Goal: Transaction & Acquisition: Purchase product/service

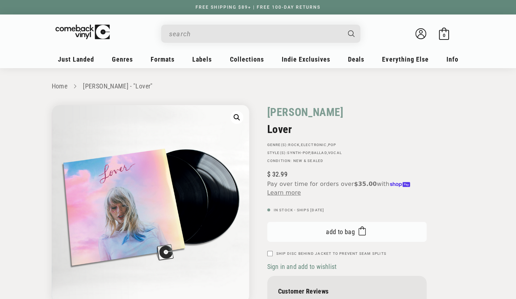
click at [330, 233] on span "Add to bag" at bounding box center [340, 232] width 29 height 8
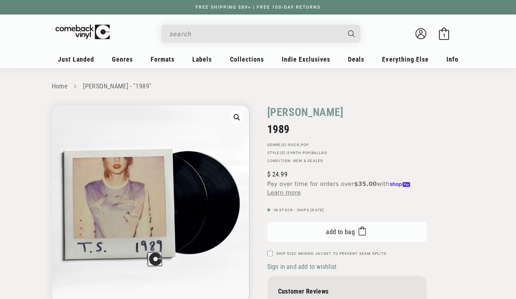
click at [330, 226] on button "Add to bag Added to bag" at bounding box center [346, 231] width 159 height 20
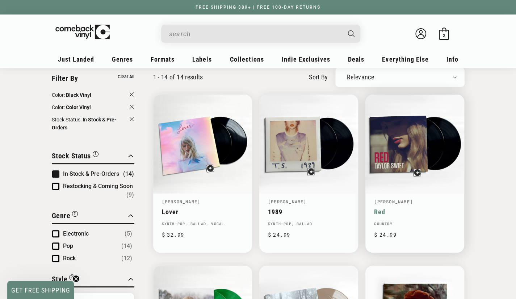
scroll to position [131, 0]
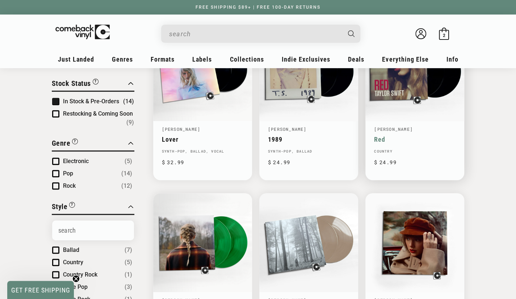
type input "[PERSON_NAME]"
click at [400, 135] on link "Red" at bounding box center [414, 139] width 81 height 8
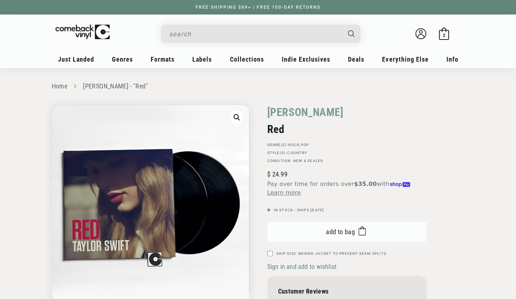
click at [308, 231] on button "Add to bag Added to bag" at bounding box center [346, 231] width 159 height 20
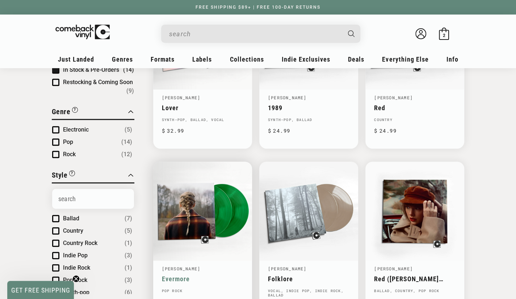
scroll to position [275, 0]
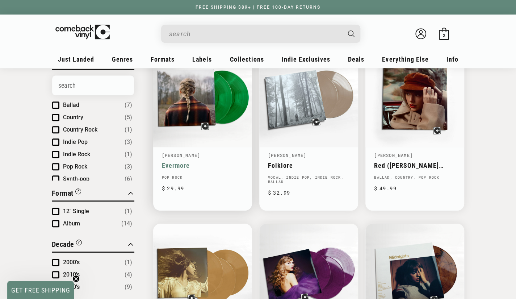
click at [212, 161] on link "Evermore" at bounding box center [202, 165] width 81 height 8
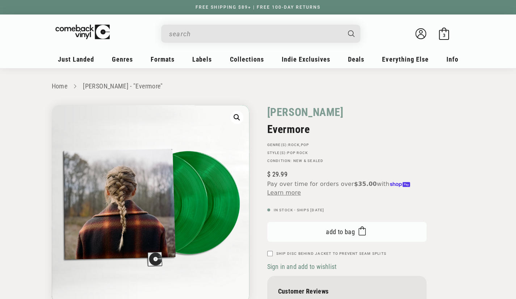
click at [329, 228] on span "Add to bag" at bounding box center [340, 232] width 29 height 8
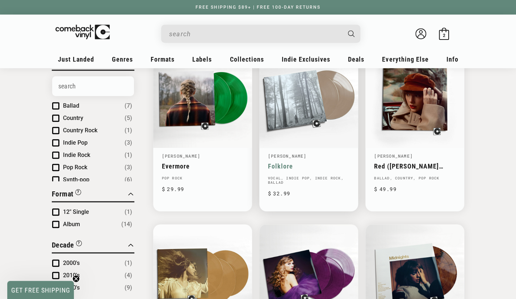
scroll to position [275, 0]
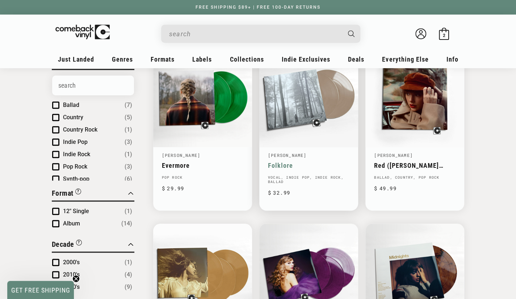
type input "[PERSON_NAME]"
click at [320, 161] on link "Folklore" at bounding box center [308, 165] width 81 height 8
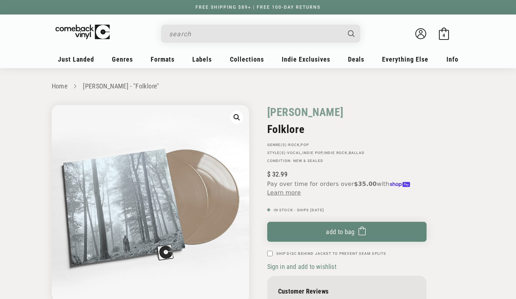
click at [331, 214] on div "Taylor Swift Folklore GENRE(S): Rock , Pop STYLE(S): Vocal , Indie Pop , Indie …" at bounding box center [346, 209] width 159 height 208
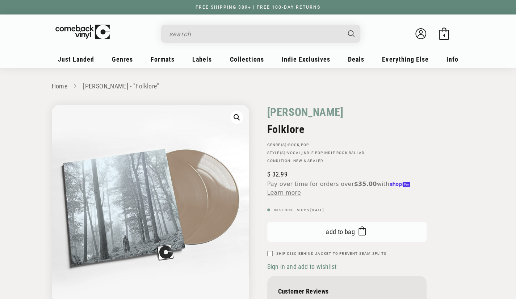
click at [318, 226] on button "Add to bag Added to bag" at bounding box center [346, 231] width 159 height 20
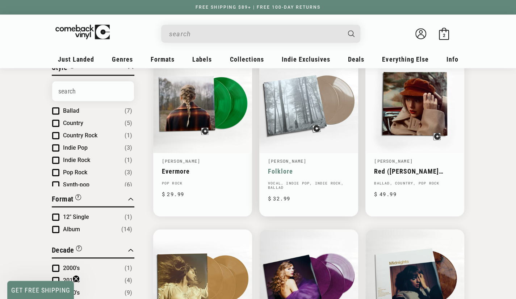
scroll to position [275, 0]
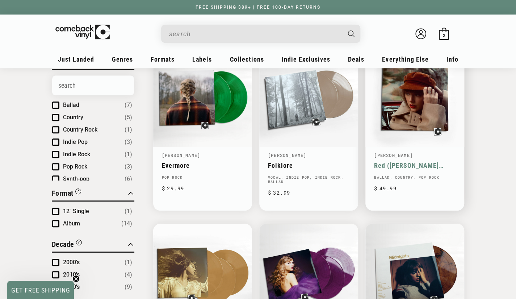
click at [403, 161] on link "Red ([PERSON_NAME] Version)" at bounding box center [414, 165] width 81 height 8
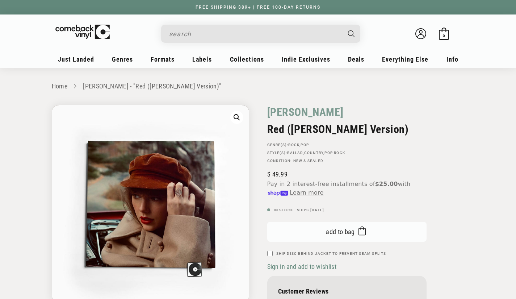
click at [305, 228] on button "Add to bag Added to bag" at bounding box center [346, 231] width 159 height 20
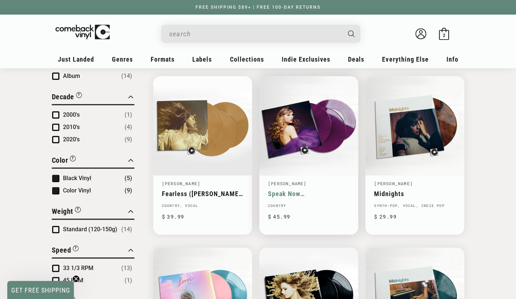
type input "[PERSON_NAME]"
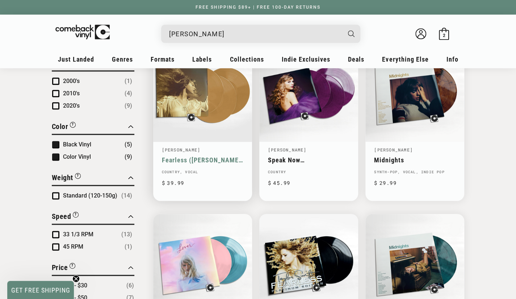
click at [222, 156] on link "Fearless ([PERSON_NAME] Version)" at bounding box center [202, 160] width 81 height 8
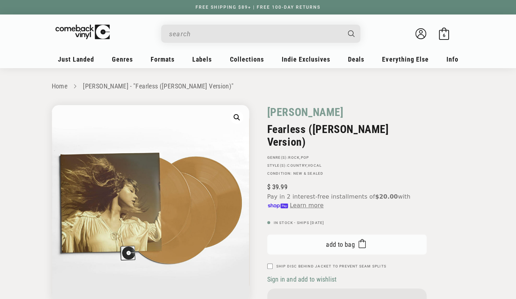
click at [320, 234] on button "Add to bag Added to bag" at bounding box center [346, 244] width 159 height 20
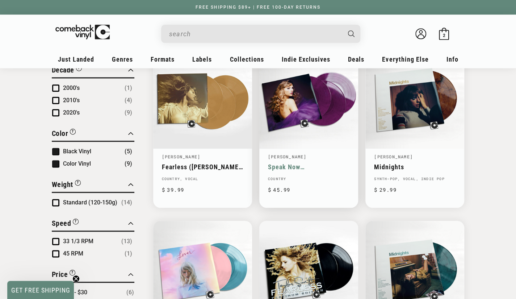
scroll to position [456, 0]
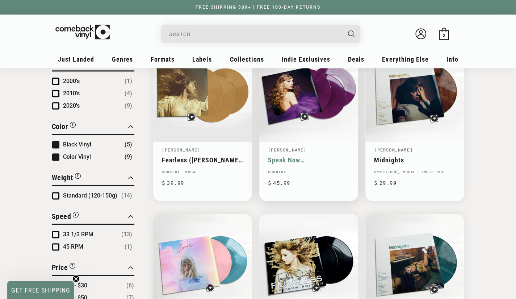
click at [300, 156] on link "Speak Now ([PERSON_NAME] Version)" at bounding box center [308, 160] width 81 height 8
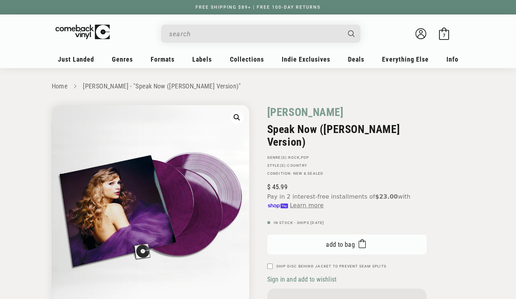
click at [304, 235] on button "Add to bag Added to bag" at bounding box center [346, 244] width 159 height 20
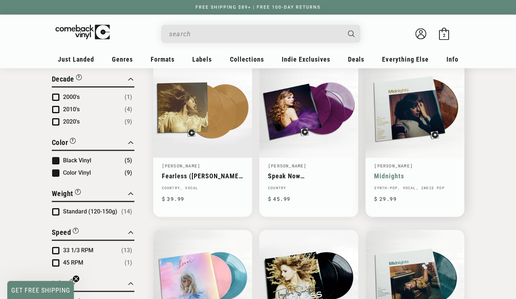
scroll to position [456, 0]
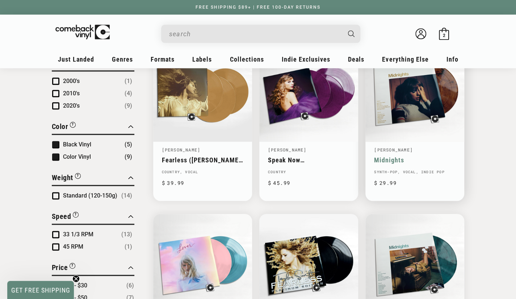
click at [409, 156] on link "Midnights" at bounding box center [414, 160] width 81 height 8
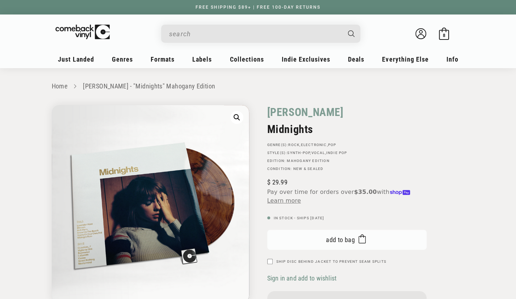
click at [344, 241] on span "Add to bag" at bounding box center [340, 240] width 29 height 8
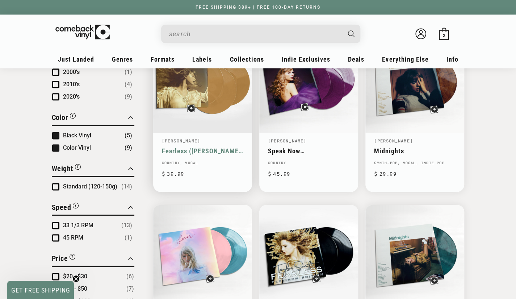
type input "[PERSON_NAME]"
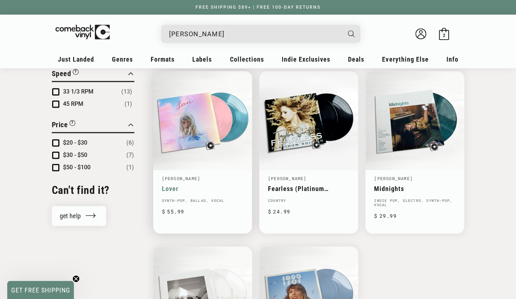
scroll to position [601, 0]
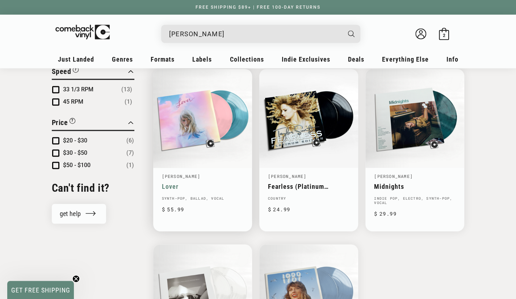
click at [206, 182] on link "Lover" at bounding box center [202, 186] width 81 height 8
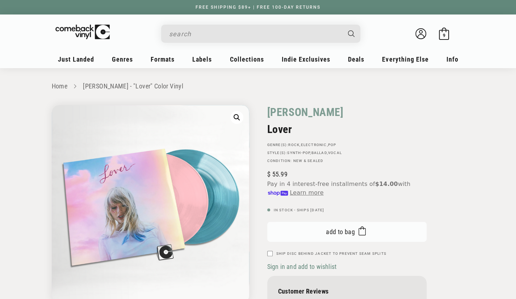
click at [326, 236] on button "Add to bag Added to bag" at bounding box center [346, 231] width 159 height 20
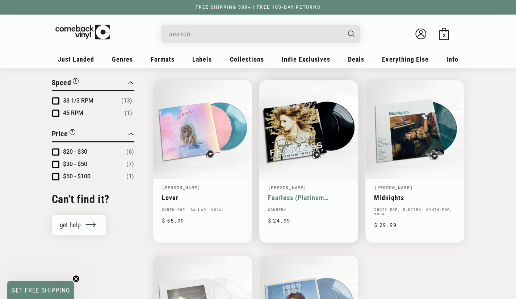
type input "[PERSON_NAME]"
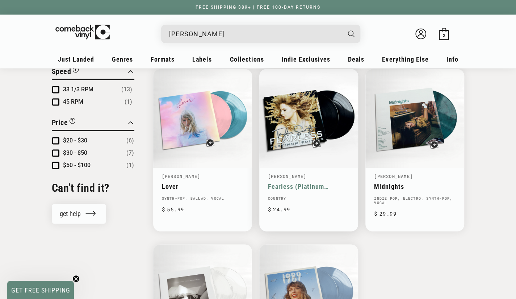
click at [316, 182] on link "Fearless (Platinum Edition)" at bounding box center [308, 186] width 81 height 8
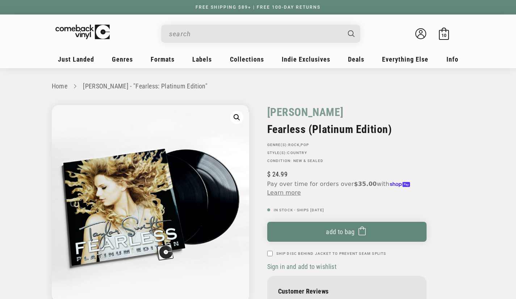
click at [313, 229] on button "Add to bag Added to bag" at bounding box center [346, 231] width 159 height 20
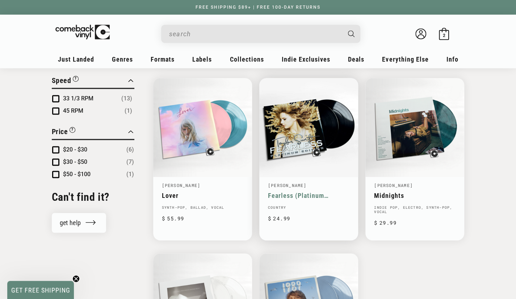
type input "[PERSON_NAME]"
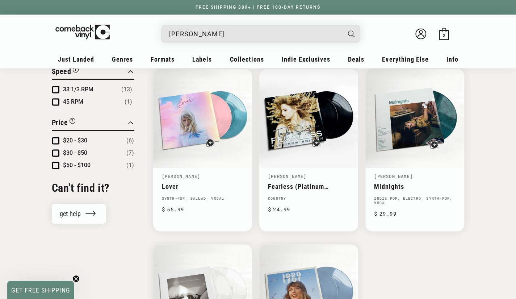
click at [400, 182] on link "Midnights" at bounding box center [414, 186] width 81 height 8
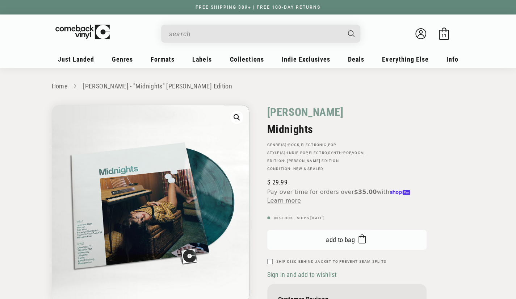
click at [317, 236] on button "Add to bag Added to bag" at bounding box center [346, 239] width 159 height 20
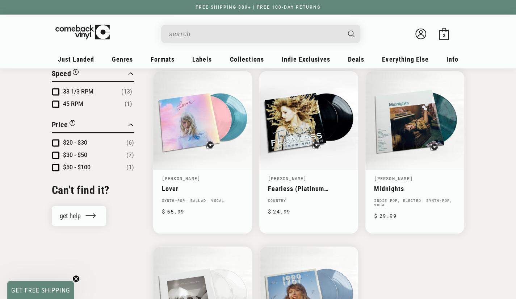
scroll to position [601, 0]
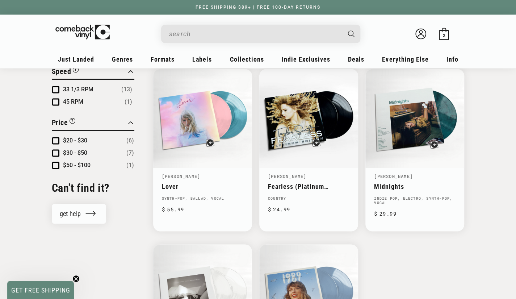
type input "[PERSON_NAME]"
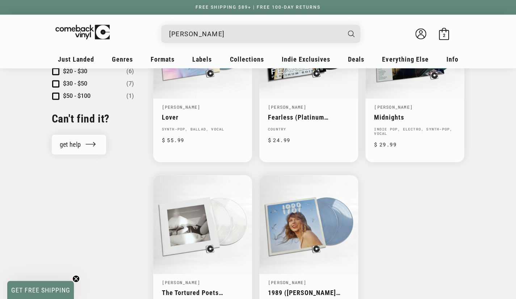
scroll to position [673, 0]
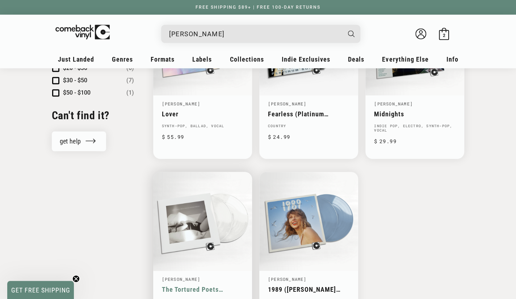
click at [194, 285] on link "The Tortured Poets Department" at bounding box center [202, 289] width 81 height 8
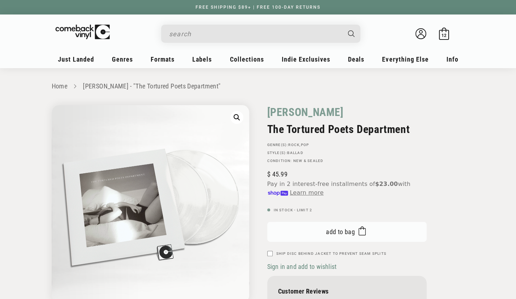
click at [322, 229] on button "Add to bag Added to bag" at bounding box center [346, 231] width 159 height 20
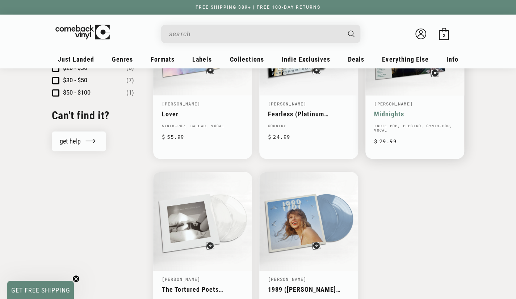
type input "[PERSON_NAME]"
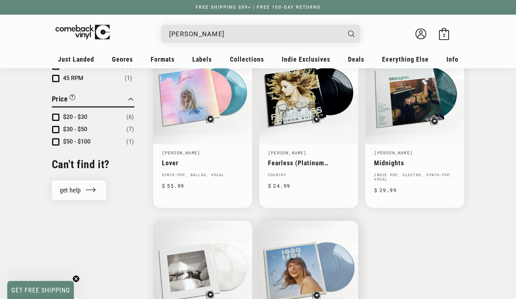
scroll to position [710, 0]
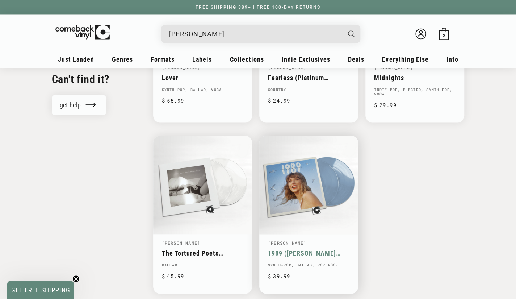
click at [313, 249] on link "1989 (Taylor's Version)" at bounding box center [308, 253] width 81 height 8
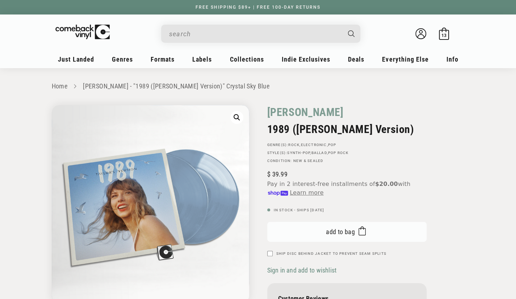
click at [300, 234] on button "Add to bag Added to bag" at bounding box center [346, 231] width 159 height 20
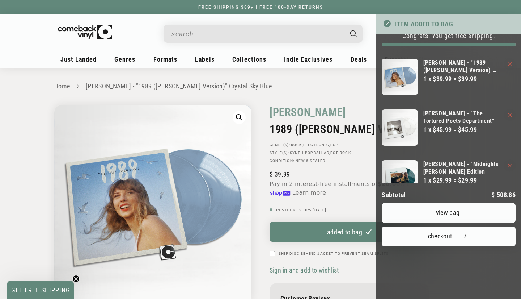
click at [449, 223] on link "View bag" at bounding box center [449, 213] width 134 height 20
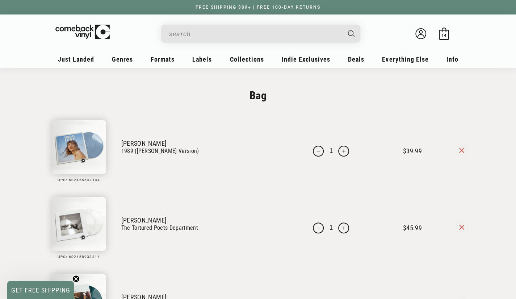
scroll to position [36, 0]
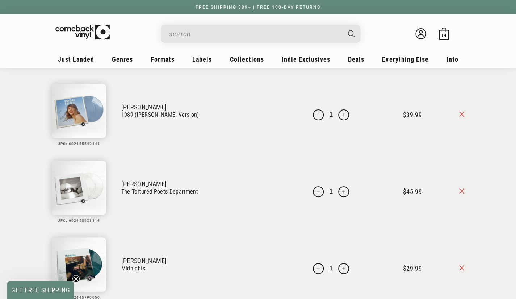
click at [338, 115] on button "Increase quantity for [PERSON_NAME] - &quot;1989 (Taylor&#39;s Version)&quot; C…" at bounding box center [343, 114] width 11 height 11
type input "2"
click at [338, 191] on button "Increase quantity for Taylor Swift - &quot;The Tortured Poets Department&quot;" at bounding box center [343, 191] width 11 height 11
type input "2"
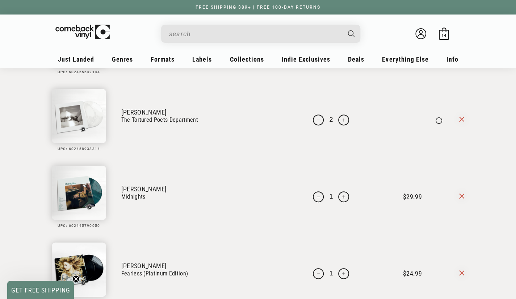
scroll to position [109, 0]
click at [338, 196] on button "Increase quantity for Taylor Swift - &quot;Midnights&quot; Jade Green Edition" at bounding box center [343, 195] width 11 height 11
type input "2"
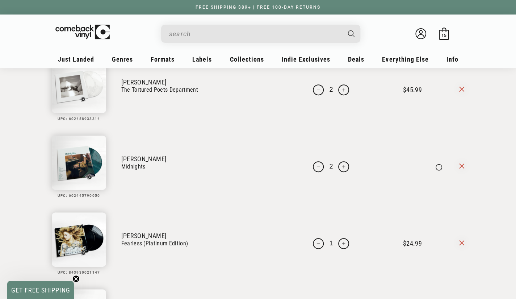
scroll to position [145, 0]
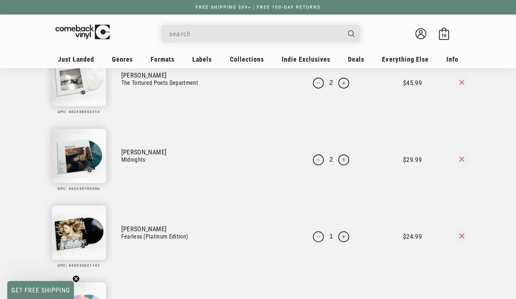
click at [338, 237] on button "Increase quantity for Taylor Swift - &quot;Fearless: Platinum Edition&quot;" at bounding box center [343, 236] width 11 height 11
type input "2"
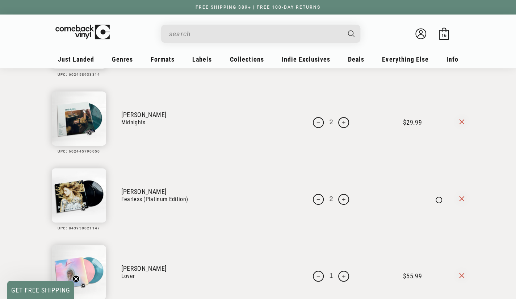
scroll to position [253, 0]
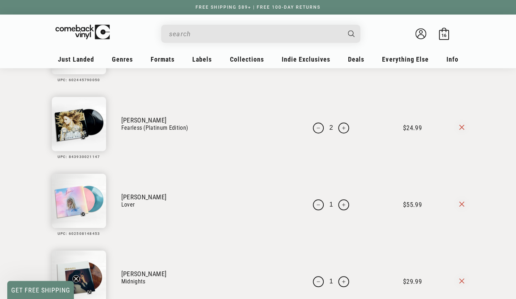
click at [338, 206] on button "Increase quantity for Taylor Swift - &quot;Lover&quot; Color Vinyl" at bounding box center [343, 204] width 11 height 11
type input "2"
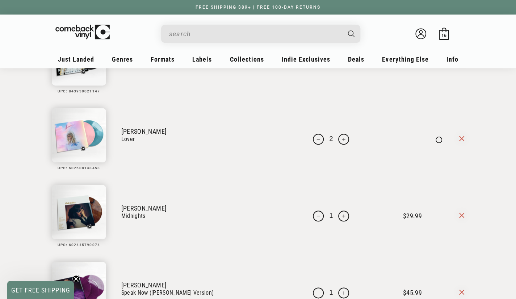
scroll to position [326, 0]
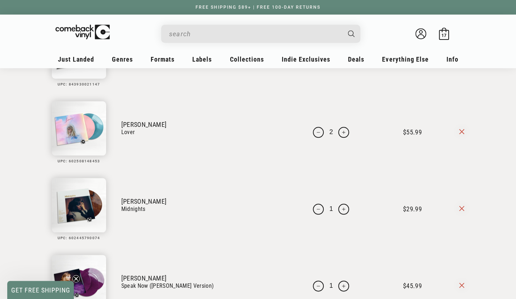
click at [338, 208] on button "Increase quantity for Taylor Swift - &quot;Midnights&quot; Mahogany Edition" at bounding box center [343, 208] width 11 height 11
type input "2"
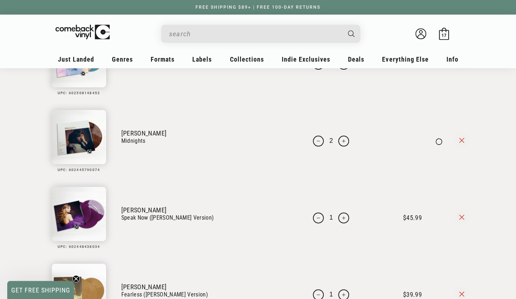
scroll to position [398, 0]
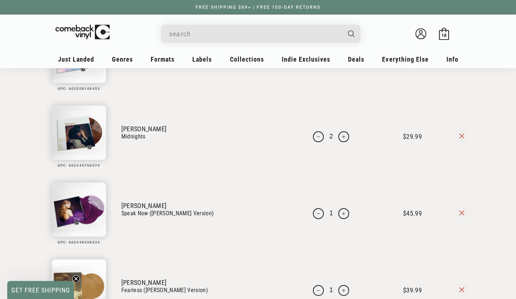
click at [338, 213] on button "Increase quantity for Taylor Swift - &quot;Speak Now (Taylor&#39;s Version)&quo…" at bounding box center [343, 213] width 11 height 11
type input "2"
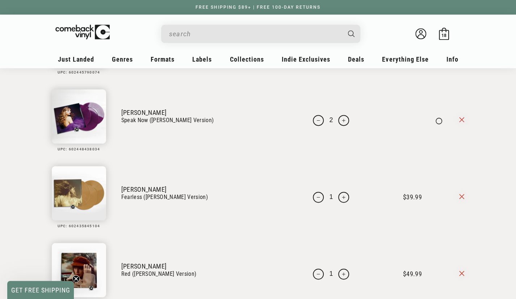
scroll to position [507, 0]
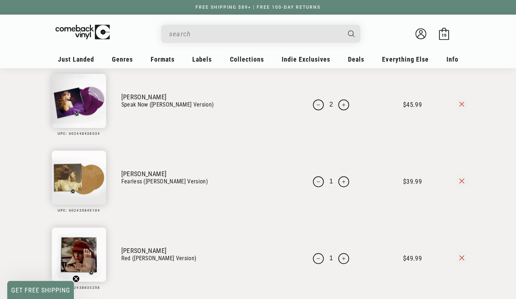
click at [338, 183] on button "Increase quantity for Taylor Swift - &quot;Fearless (Taylor&#39;s Version)&quot;" at bounding box center [343, 181] width 11 height 11
type input "2"
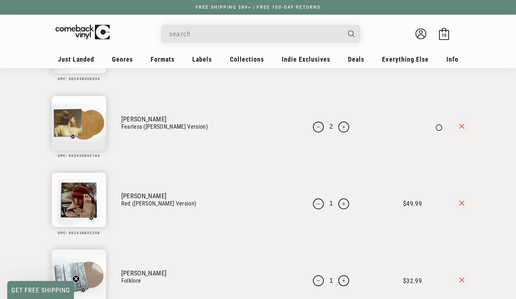
scroll to position [579, 0]
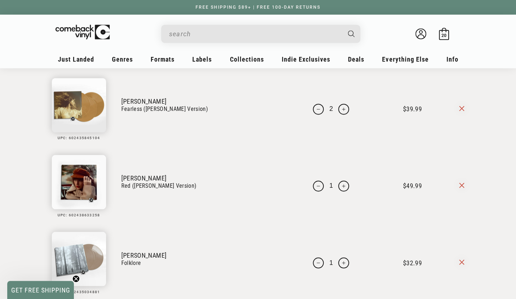
click at [338, 187] on button "Increase quantity for Taylor Swift - &quot;Red (Taylor&#39;s Version)&quot;" at bounding box center [343, 185] width 11 height 11
type input "2"
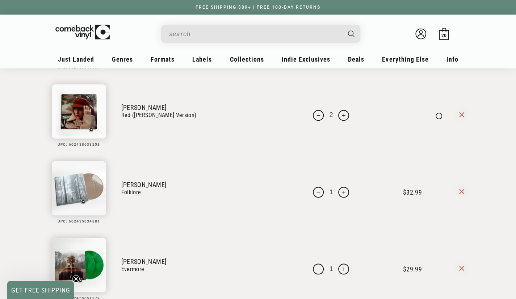
scroll to position [651, 0]
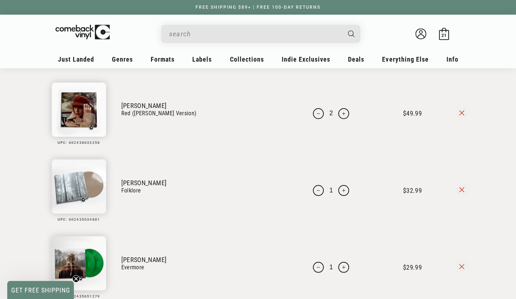
click at [338, 189] on button "Increase quantity for Taylor Swift - &quot;Folklore&quot;" at bounding box center [343, 190] width 11 height 11
type input "2"
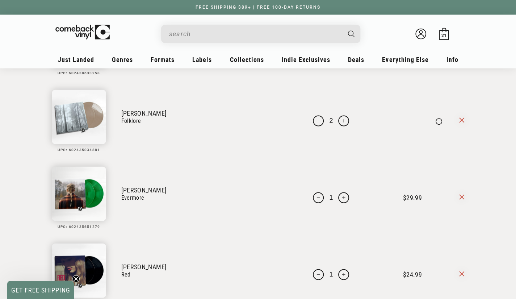
scroll to position [724, 0]
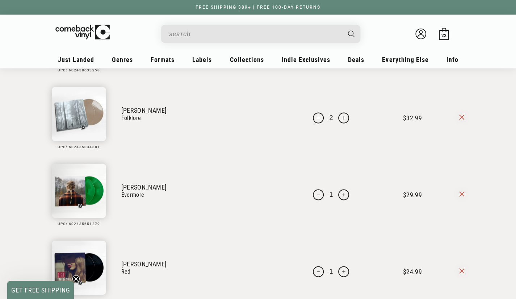
click at [338, 195] on button "Increase quantity for Taylor Swift - &quot;Evermore&quot;" at bounding box center [343, 194] width 11 height 11
type input "2"
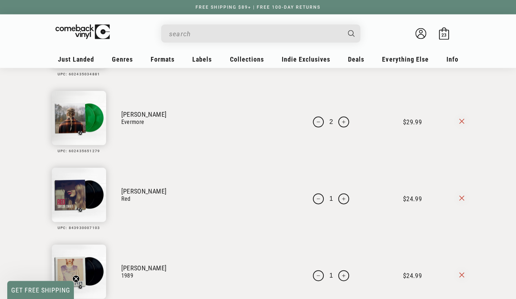
click at [338, 198] on button "Increase quantity for Taylor Swift - &quot;Red&quot;" at bounding box center [343, 198] width 11 height 11
type input "2"
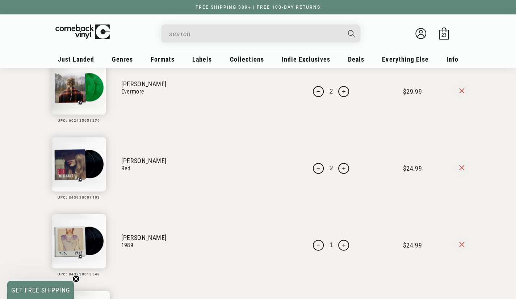
scroll to position [868, 0]
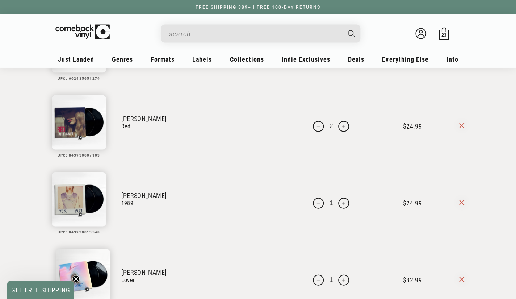
click at [338, 202] on button "Increase quantity for Taylor Swift - &quot;1989&quot;" at bounding box center [343, 203] width 11 height 11
type input "2"
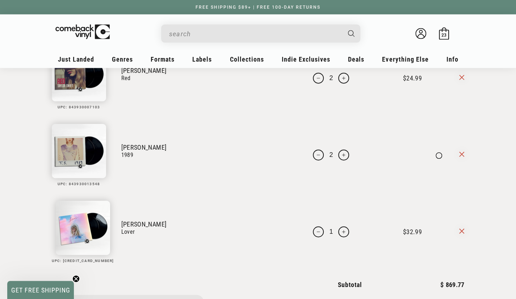
scroll to position [941, 0]
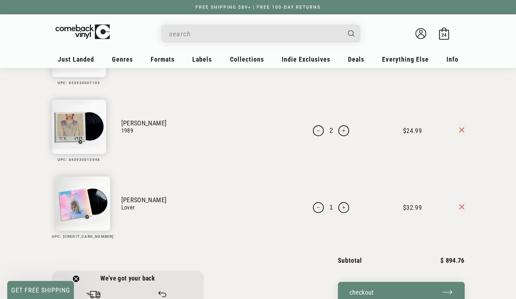
click at [338, 205] on button "Increase quantity for Taylor Swift - &quot;Lover&quot;" at bounding box center [343, 207] width 11 height 11
type input "2"
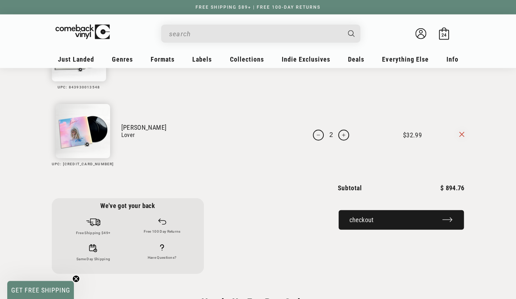
click at [398, 230] on button "Checkout" at bounding box center [401, 219] width 127 height 21
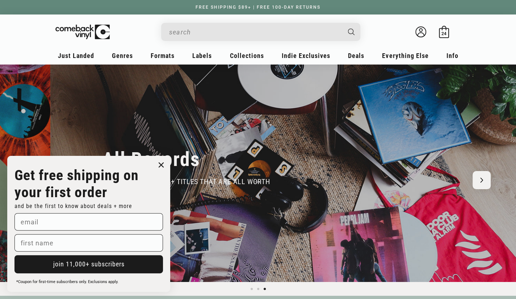
scroll to position [0, 1025]
